Goal: Task Accomplishment & Management: Complete application form

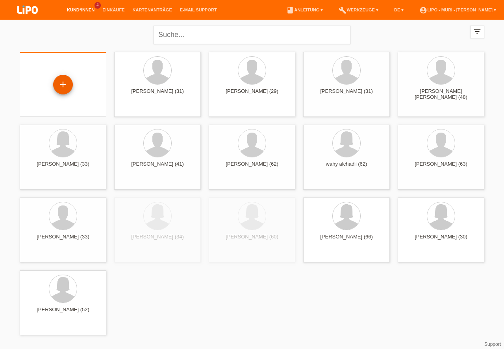
click at [64, 82] on div "+" at bounding box center [63, 84] width 19 height 13
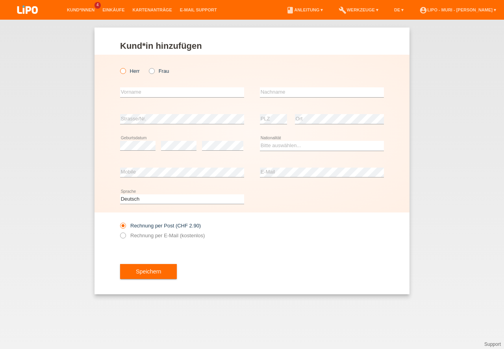
click at [119, 67] on icon at bounding box center [119, 67] width 0 height 0
click at [125, 71] on input "Herr" at bounding box center [122, 70] width 5 height 5
radio input "true"
click at [173, 92] on input "text" at bounding box center [182, 92] width 124 height 10
type input "hamire"
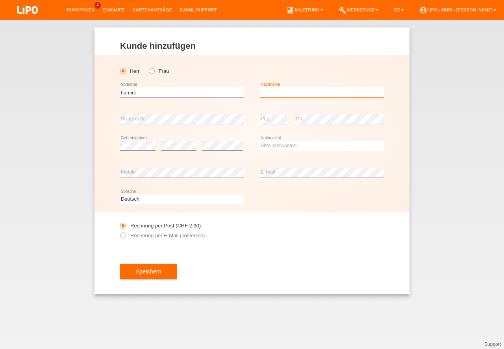
click at [268, 93] on input "text" at bounding box center [322, 92] width 124 height 10
type input "kurtishi"
click at [132, 153] on div "error Geburtsdatum" at bounding box center [137, 146] width 35 height 27
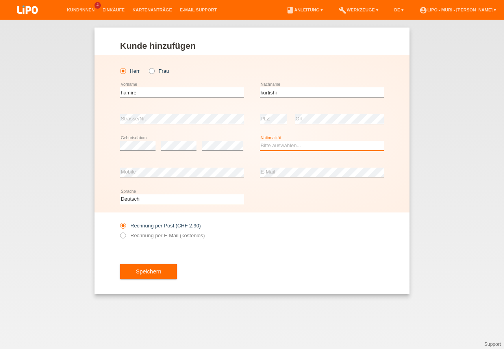
click at [264, 145] on select "Bitte auswählen... Schweiz Deutschland Liechtenstein Österreich ------------ Af…" at bounding box center [322, 145] width 124 height 9
select select "IT"
click at [0, 0] on option "Italien" at bounding box center [0, 0] width 0 height 0
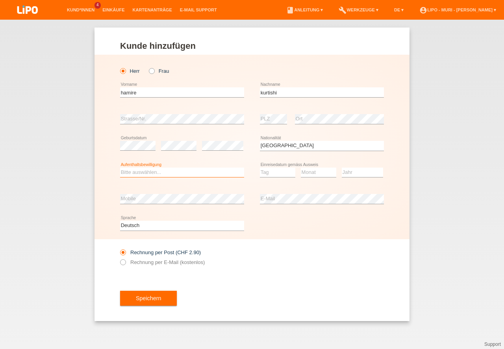
click at [154, 169] on select "Bitte auswählen... C B B - Flüchtlingsstatus Andere" at bounding box center [182, 172] width 124 height 9
select select "B"
click at [0, 0] on option "B" at bounding box center [0, 0] width 0 height 0
click at [269, 171] on select "Tag 01 02 03 04 05 06 07 08 09 10 11" at bounding box center [277, 172] width 35 height 9
select select "05"
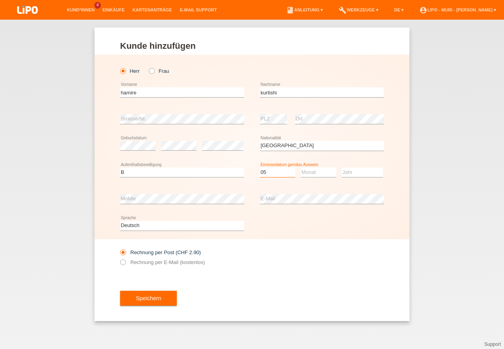
click at [0, 0] on option "05" at bounding box center [0, 0] width 0 height 0
click at [317, 173] on select "Monat 01 02 03 04 05 06 07 08 09 10 11" at bounding box center [318, 172] width 35 height 9
drag, startPoint x: 312, startPoint y: 203, endPoint x: 325, endPoint y: 194, distance: 15.6
select select "03"
click at [0, 0] on option "03" at bounding box center [0, 0] width 0 height 0
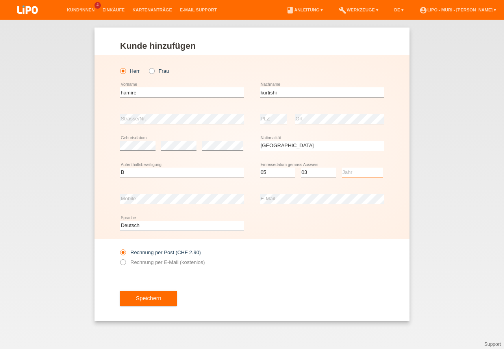
click at [352, 172] on select "Jahr 2025 2024 2023 2022 2021 2020 2019 2018 2017 2016 2015 2014 2013 2012 2011…" at bounding box center [362, 172] width 41 height 9
select select "2023"
click at [0, 0] on option "2023" at bounding box center [0, 0] width 0 height 0
click at [134, 297] on button "Speichern" at bounding box center [148, 298] width 57 height 15
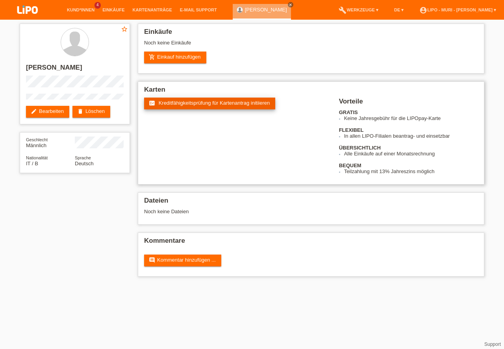
click at [183, 106] on link "fact_check Kreditfähigkeitsprüfung für Kartenantrag initiieren" at bounding box center [209, 104] width 131 height 12
